Goal: Task Accomplishment & Management: Use online tool/utility

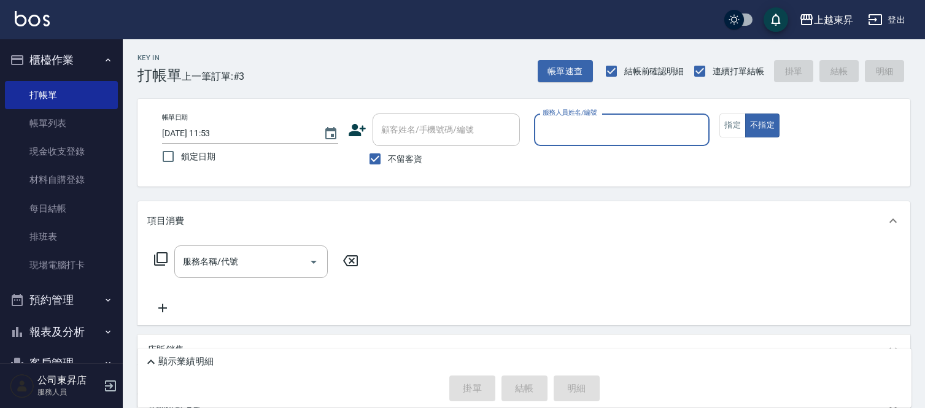
scroll to position [112, 0]
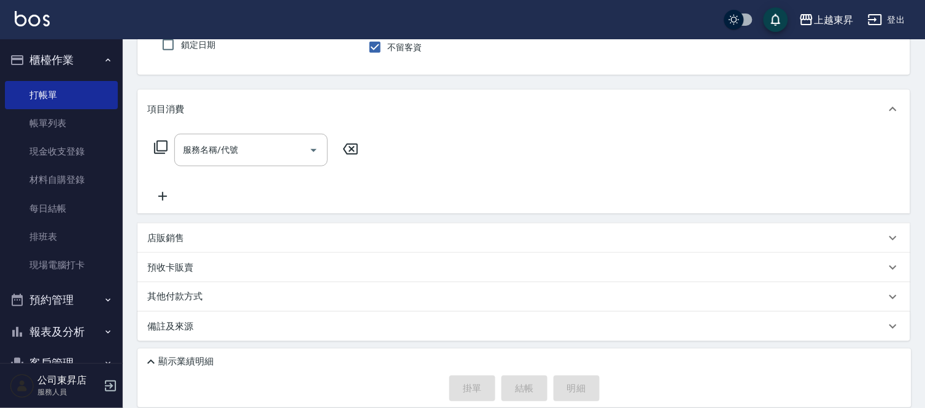
click at [627, 312] on div "備註及來源" at bounding box center [523, 326] width 773 height 29
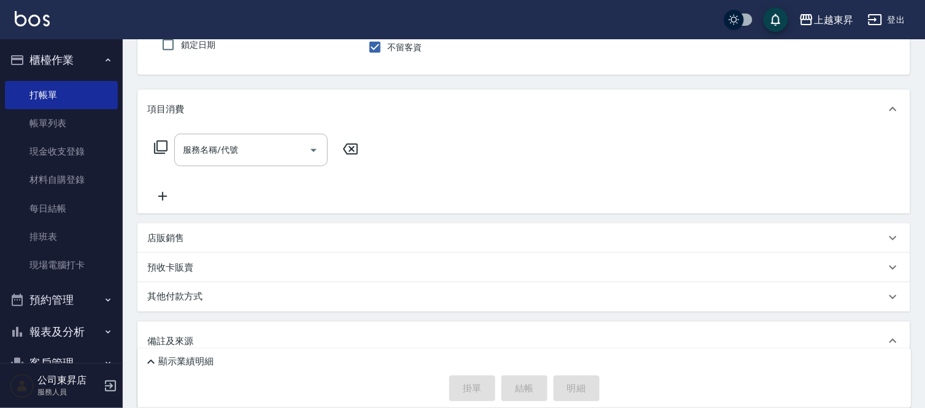
click at [589, 304] on div "其他付款方式" at bounding box center [523, 296] width 773 height 29
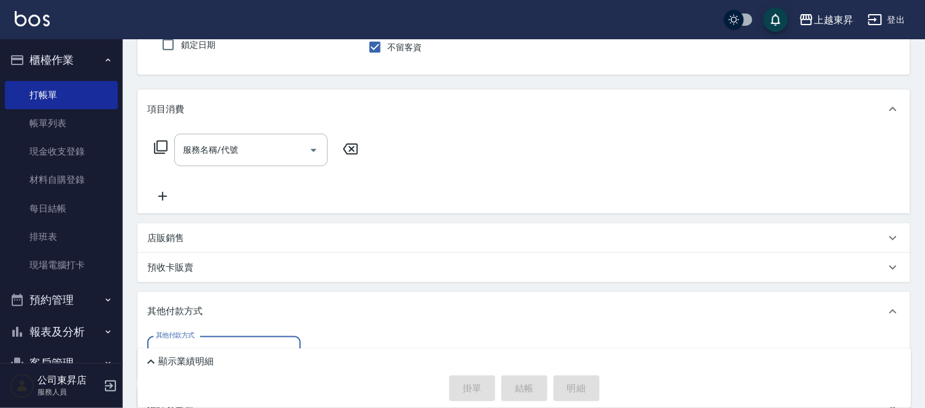
click at [588, 320] on div "其他付款方式" at bounding box center [523, 311] width 773 height 39
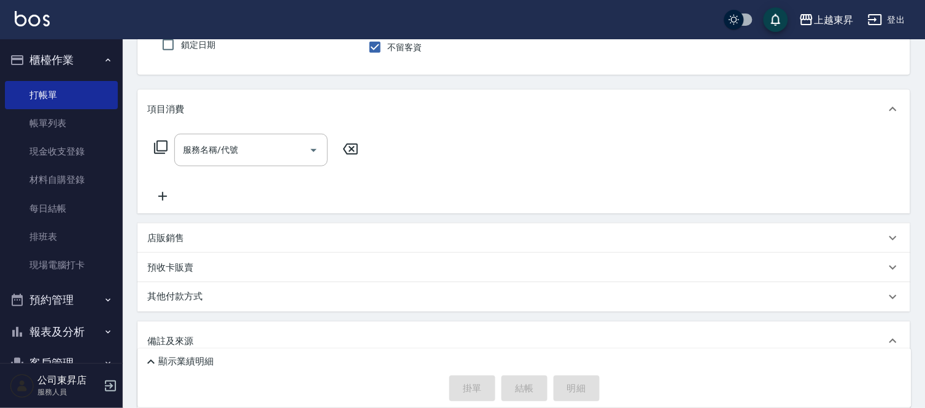
click at [581, 309] on div "其他付款方式" at bounding box center [523, 296] width 773 height 29
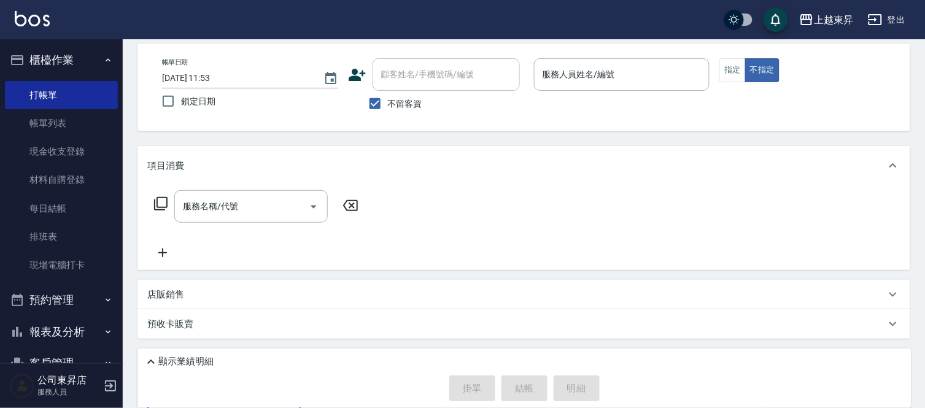
scroll to position [0, 0]
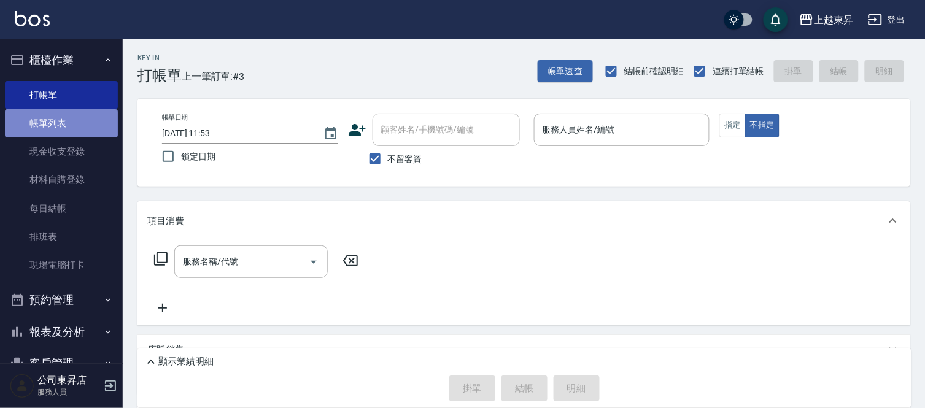
click at [86, 114] on link "帳單列表" at bounding box center [61, 123] width 113 height 28
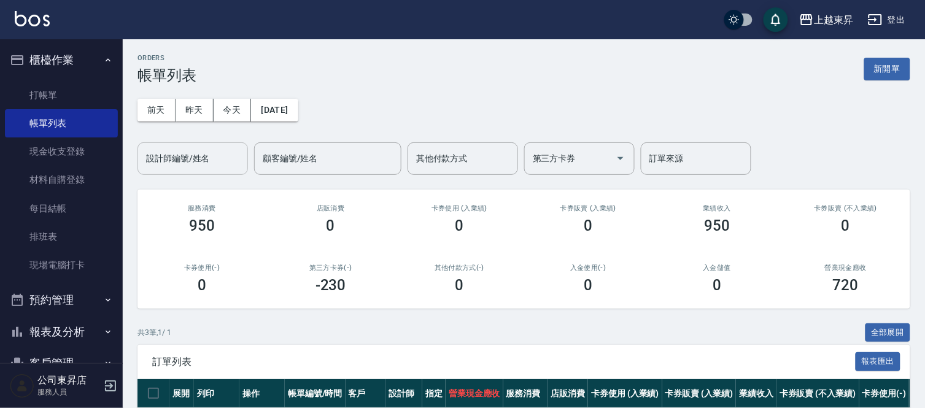
click at [167, 160] on input "設計師編號/姓名" at bounding box center [192, 158] width 99 height 21
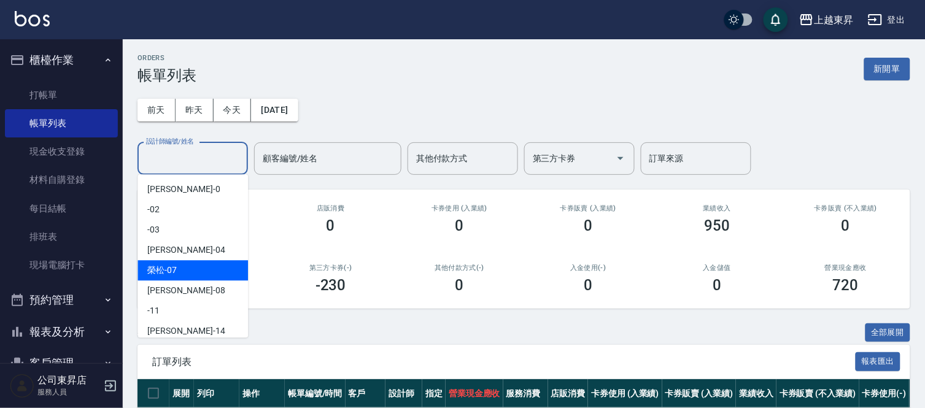
click at [172, 269] on span "[PERSON_NAME] -07" at bounding box center [161, 270] width 29 height 13
type input "[PERSON_NAME]-07"
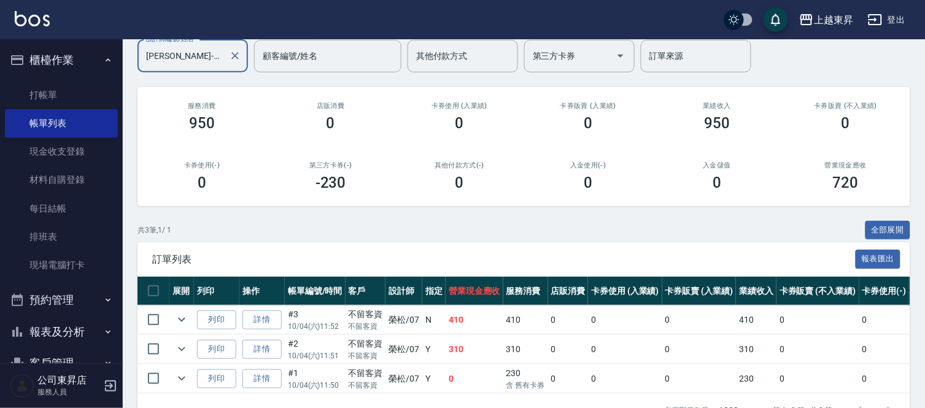
scroll to position [136, 0]
